Goal: Information Seeking & Learning: Learn about a topic

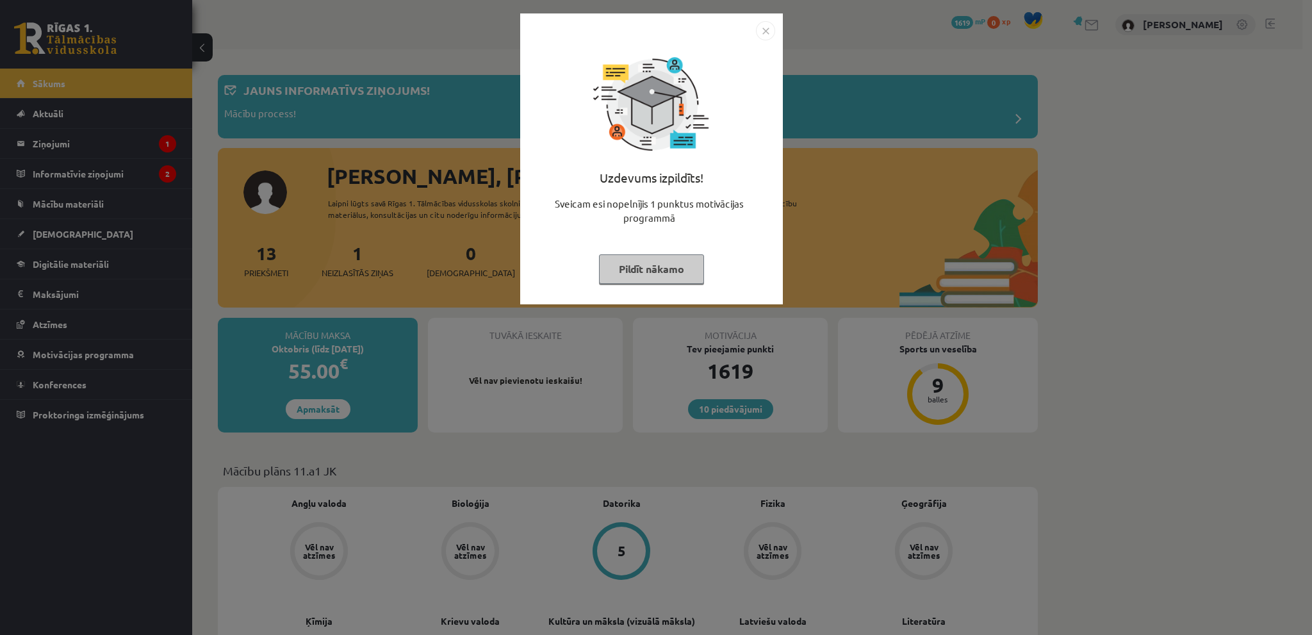
click at [760, 31] on img "Close" at bounding box center [765, 30] width 19 height 19
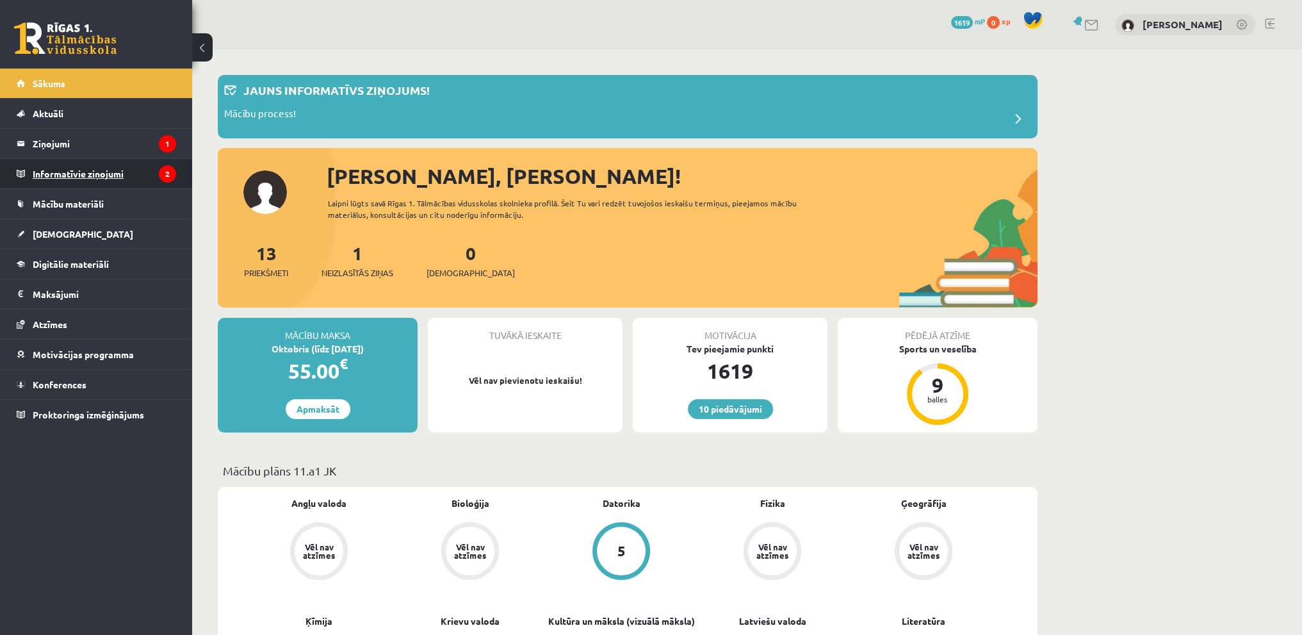
click at [146, 168] on legend "Informatīvie ziņojumi 2" at bounding box center [105, 173] width 144 height 29
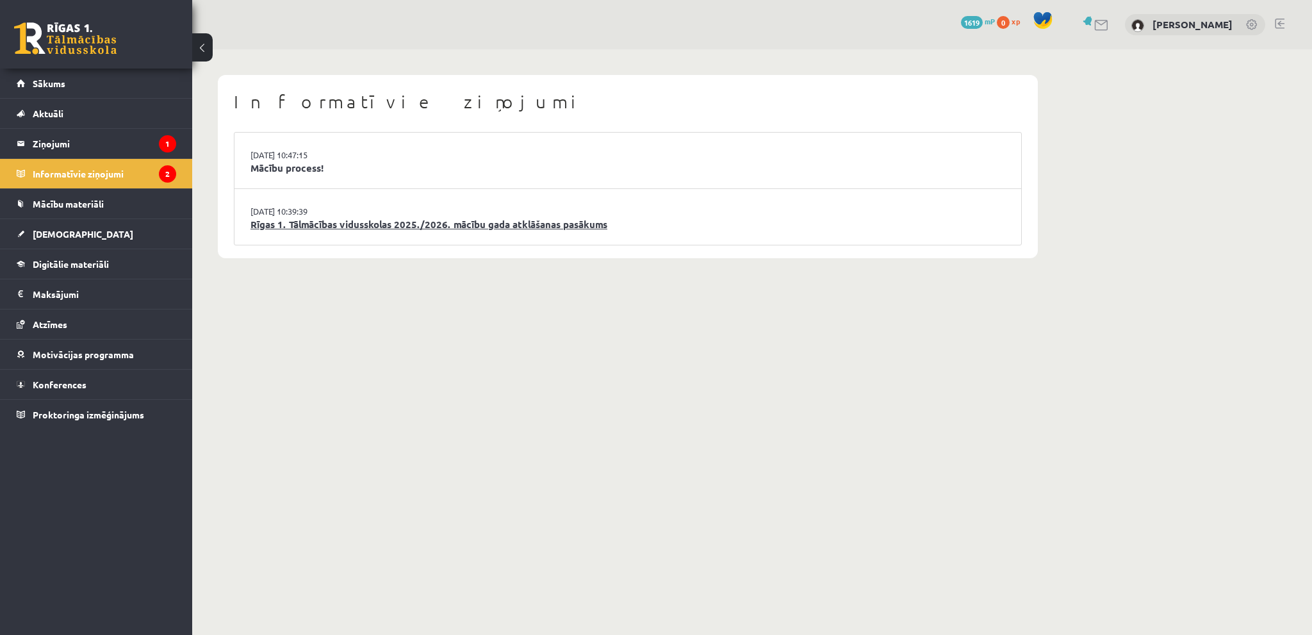
click at [382, 224] on link "Rīgas 1. Tālmācības vidusskolas 2025./2026. mācību gada atklāšanas pasākums" at bounding box center [627, 224] width 755 height 15
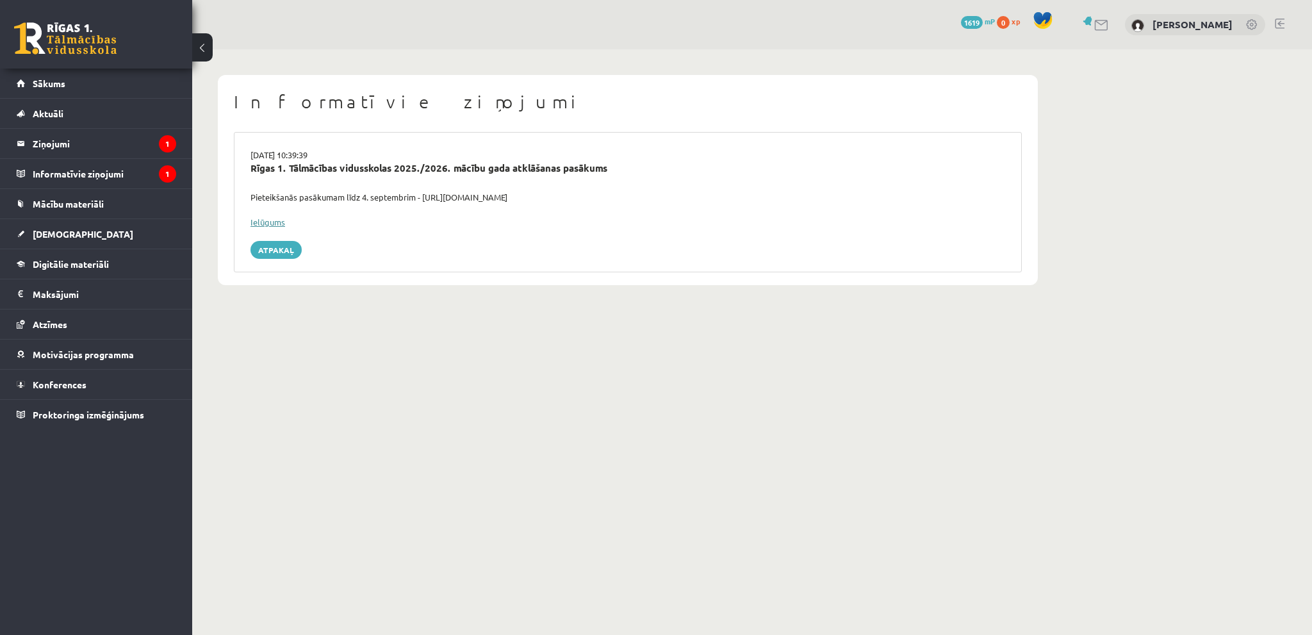
click at [275, 218] on link "Ielūgums" at bounding box center [267, 222] width 35 height 11
click at [110, 172] on legend "Informatīvie ziņojumi 1" at bounding box center [105, 173] width 144 height 29
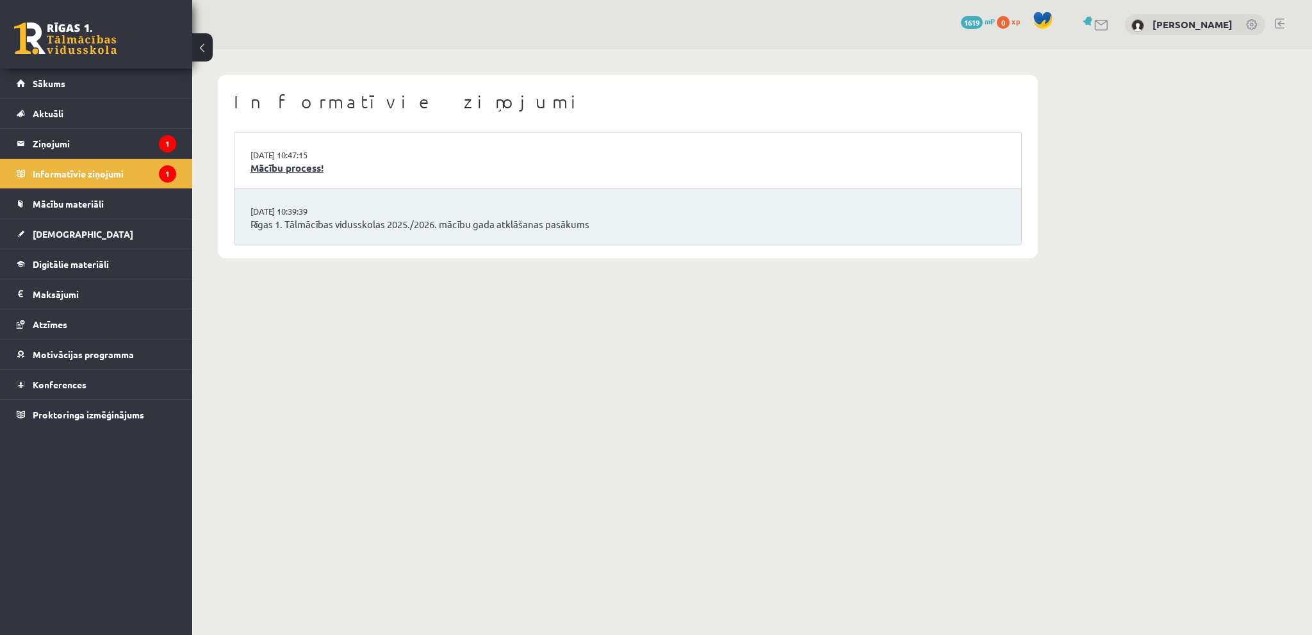
click at [315, 165] on link "Mācību process!" at bounding box center [627, 168] width 755 height 15
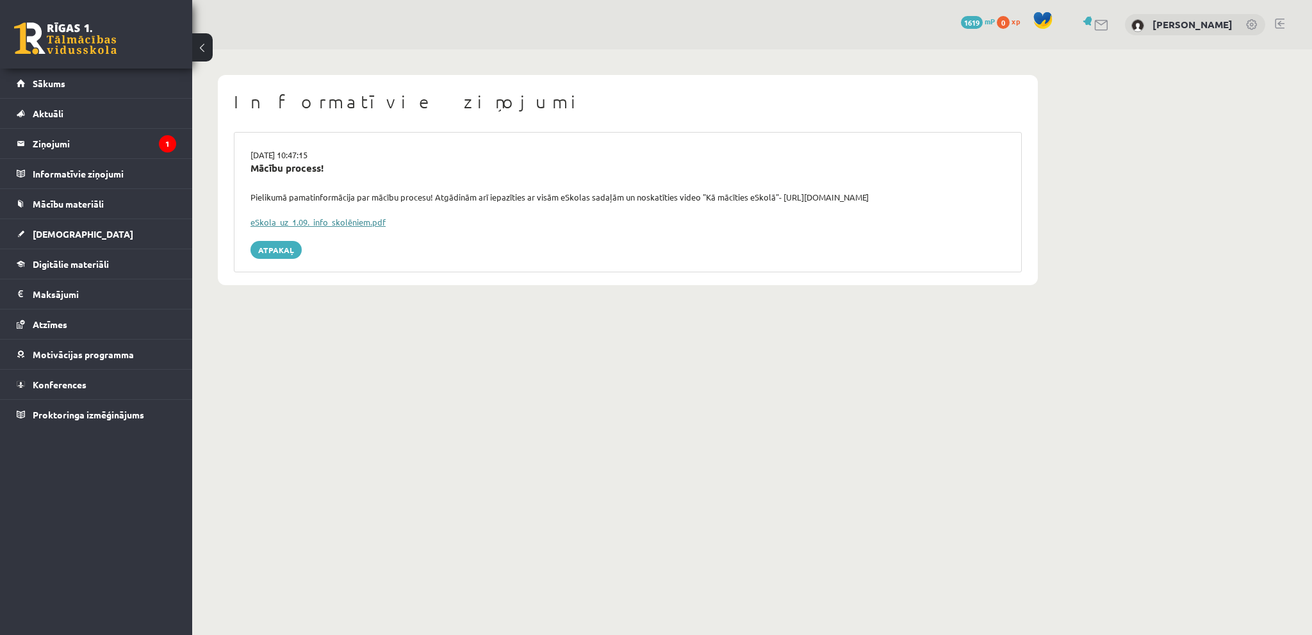
click at [377, 218] on link "eSkola_uz_1.09._info_skolēniem.pdf" at bounding box center [317, 222] width 135 height 11
click at [87, 144] on legend "Ziņojumi 1" at bounding box center [105, 143] width 144 height 29
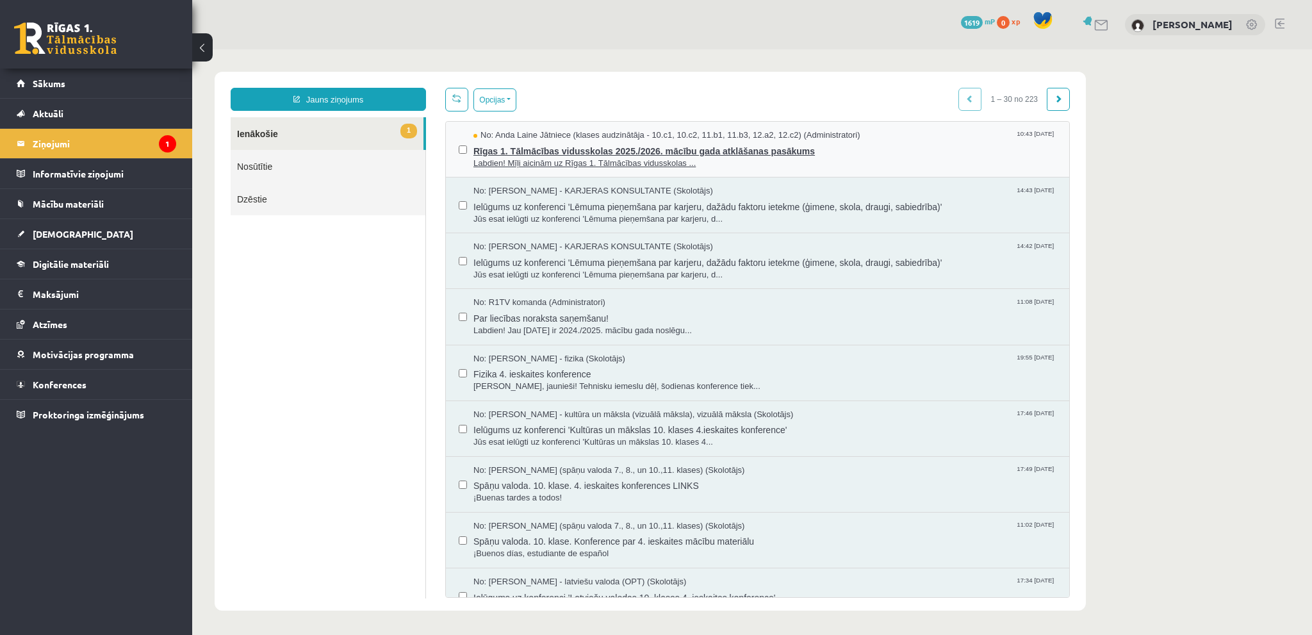
click at [817, 148] on span "Rīgas 1. Tālmācības vidusskolas 2025./2026. mācību gada atklāšanas pasākums" at bounding box center [764, 150] width 583 height 16
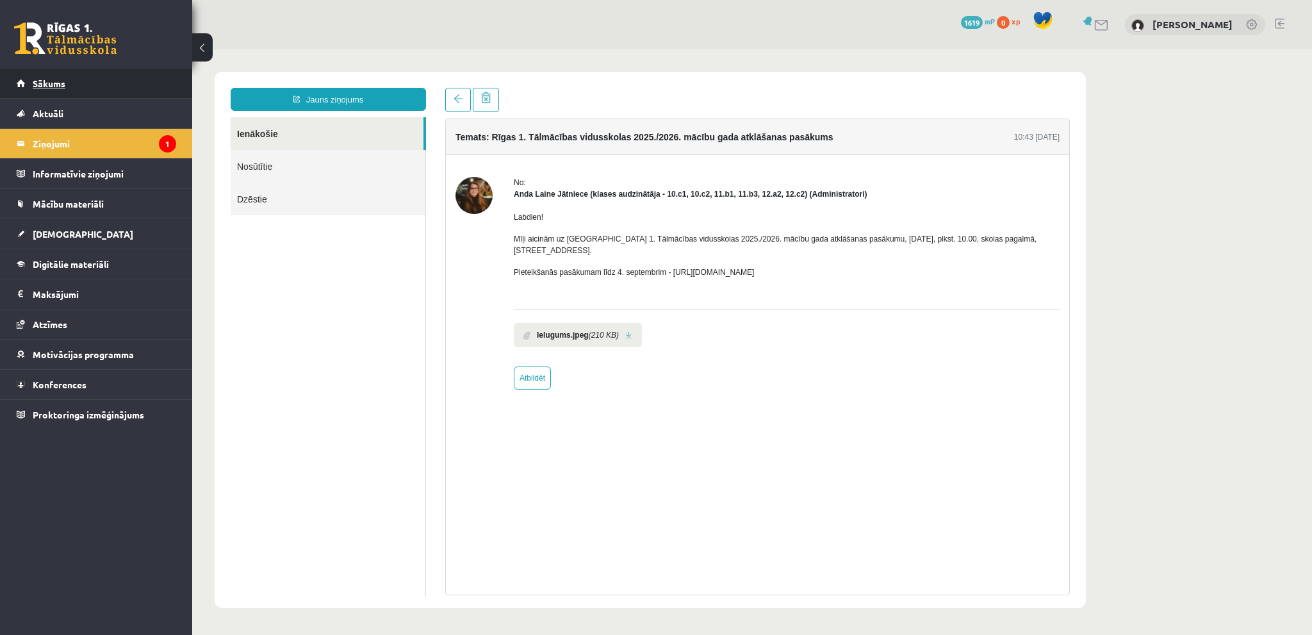
click at [58, 70] on link "Sākums" at bounding box center [97, 83] width 160 height 29
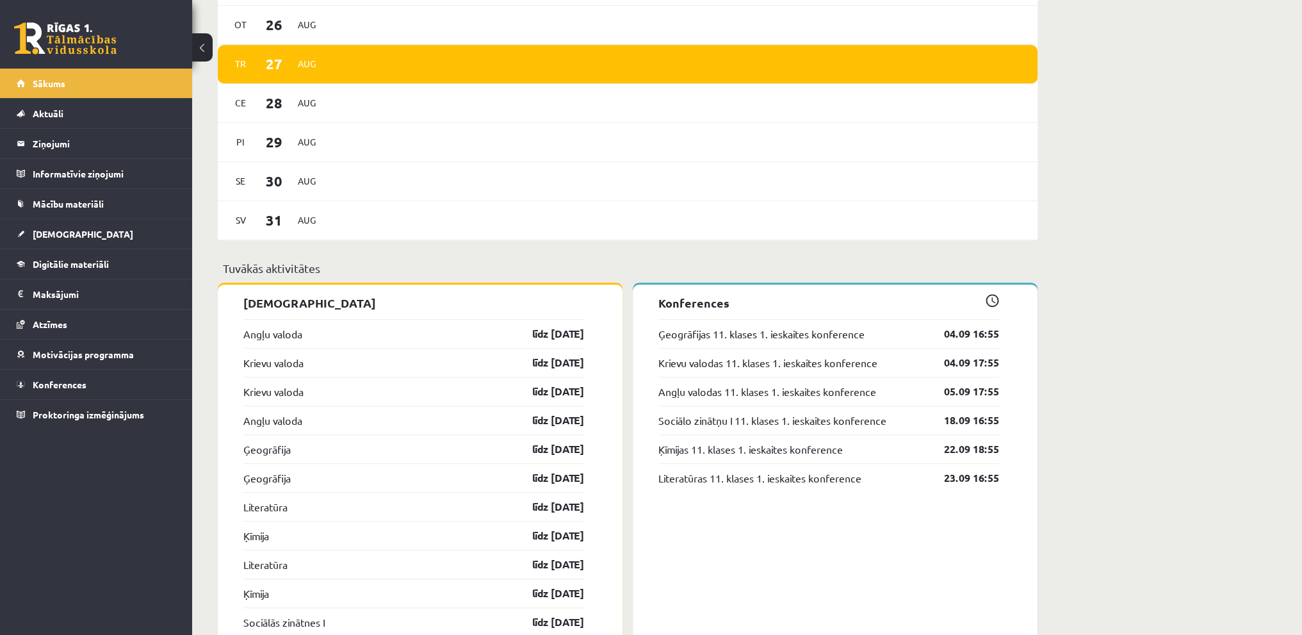
scroll to position [897, 0]
click at [86, 211] on link "Mācību materiāli" at bounding box center [97, 203] width 160 height 29
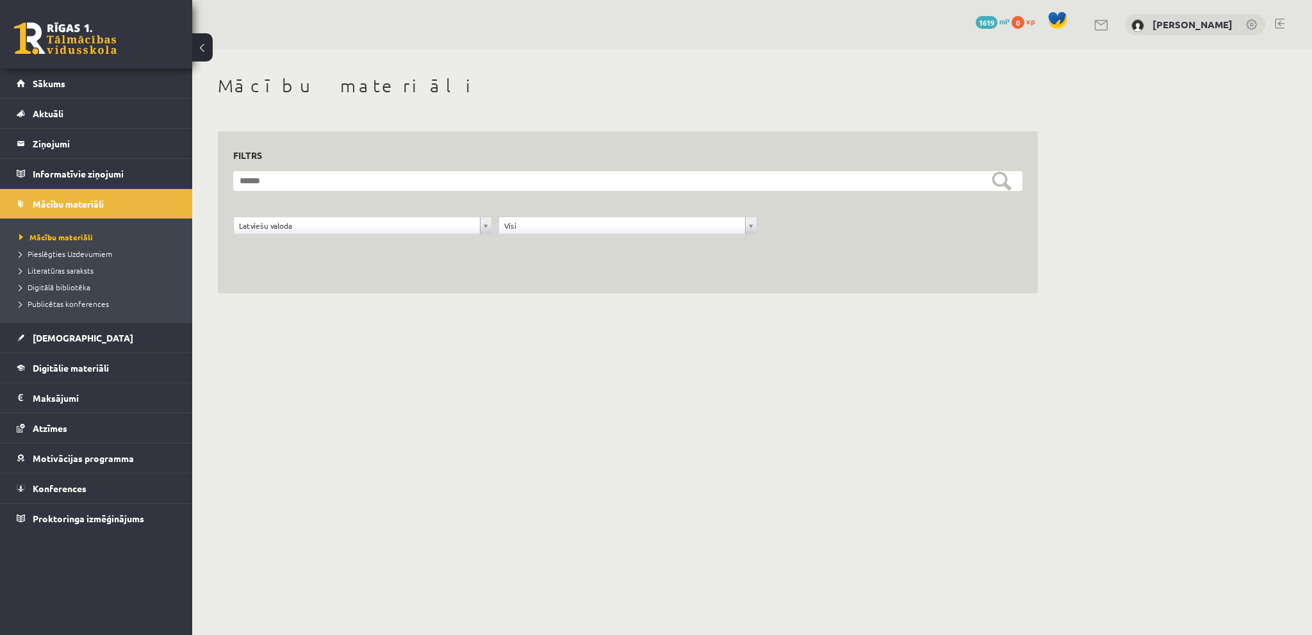
click at [1281, 22] on link at bounding box center [1280, 24] width 10 height 10
